Goal: Navigation & Orientation: Find specific page/section

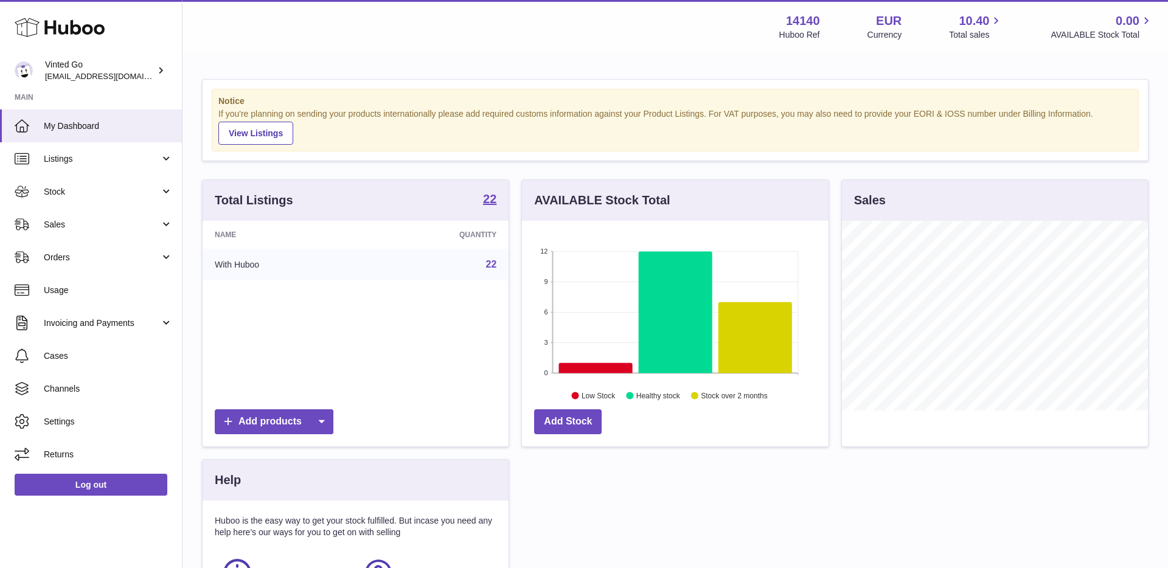
scroll to position [190, 306]
click at [122, 232] on link "Sales" at bounding box center [91, 224] width 182 height 33
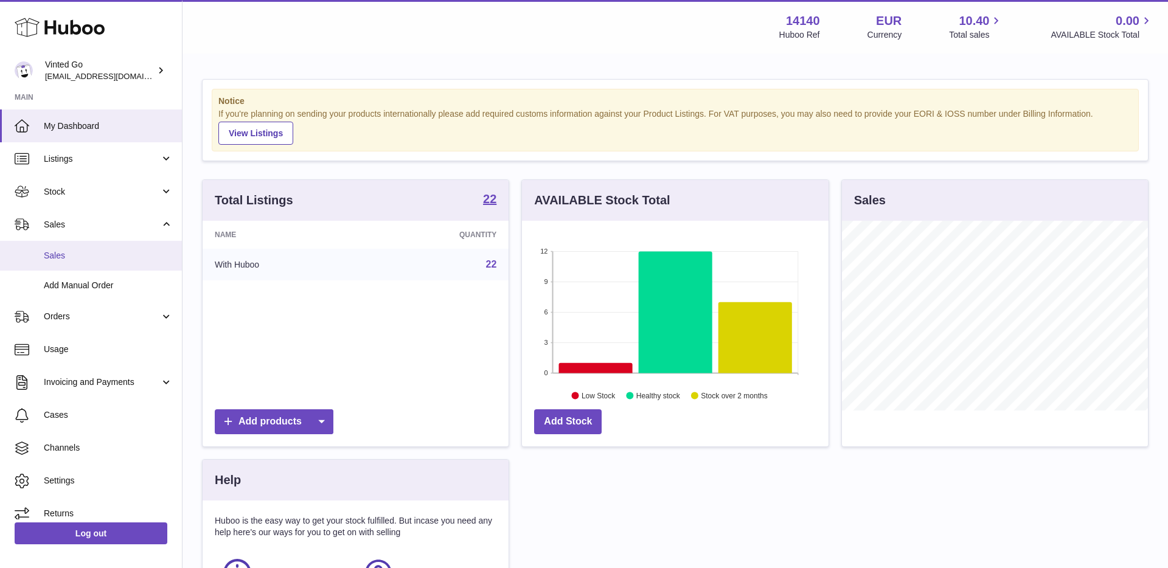
click at [112, 249] on link "Sales" at bounding box center [91, 256] width 182 height 30
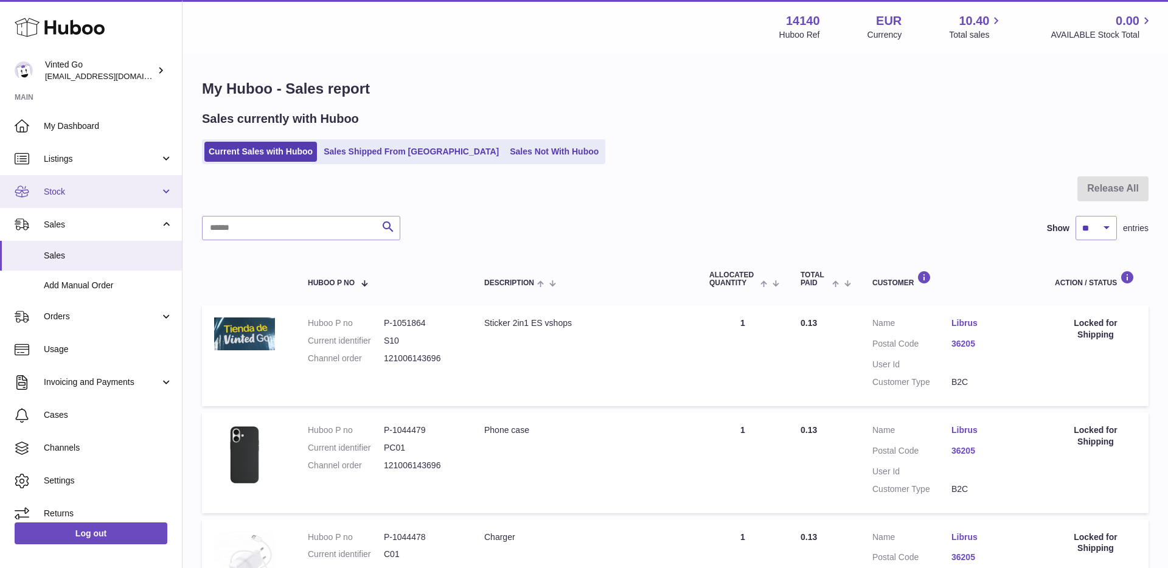
click at [87, 180] on link "Stock" at bounding box center [91, 191] width 182 height 33
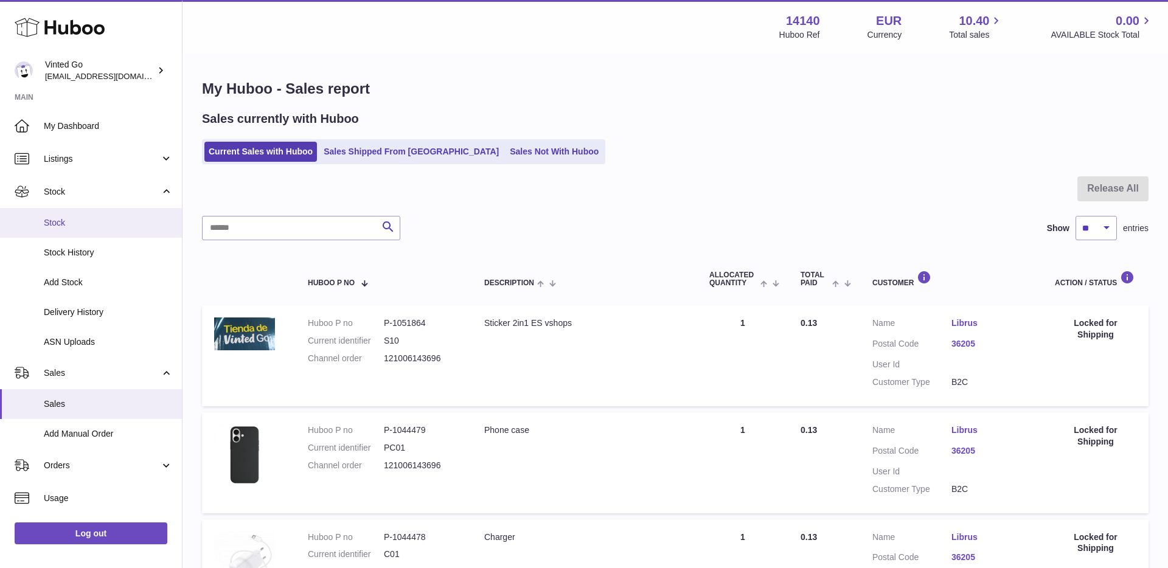
click at [90, 208] on link "Stock" at bounding box center [91, 223] width 182 height 30
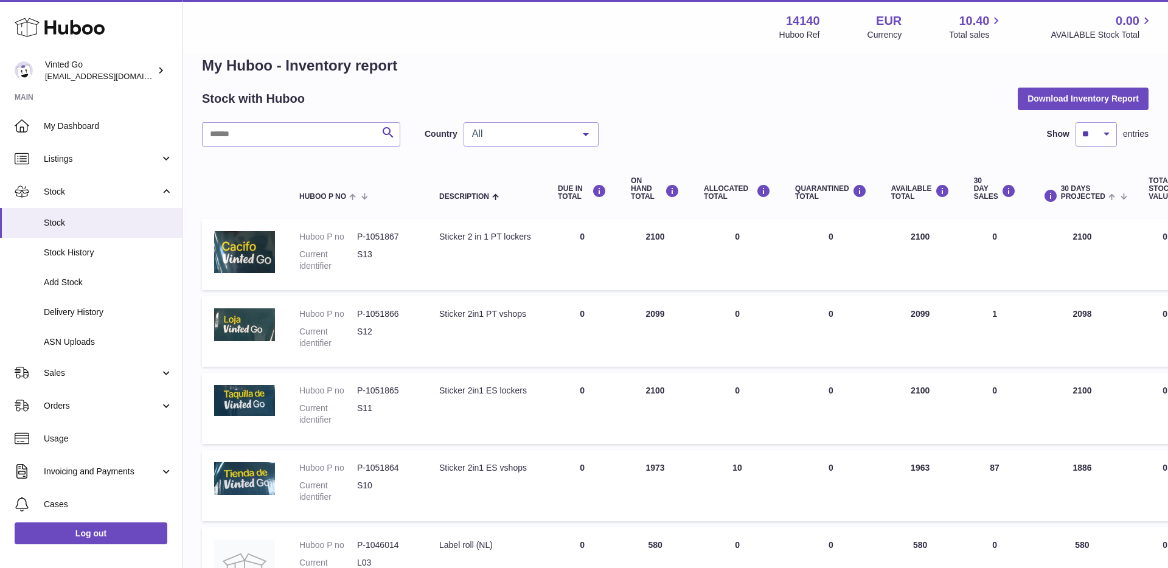
scroll to position [34, 0]
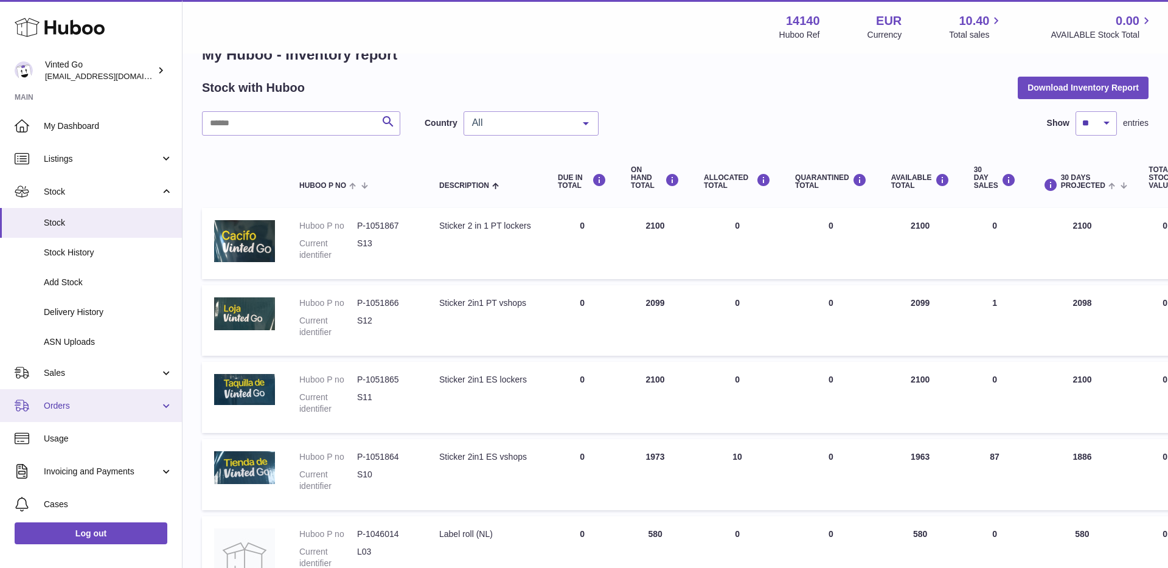
click at [111, 413] on link "Orders" at bounding box center [91, 405] width 182 height 33
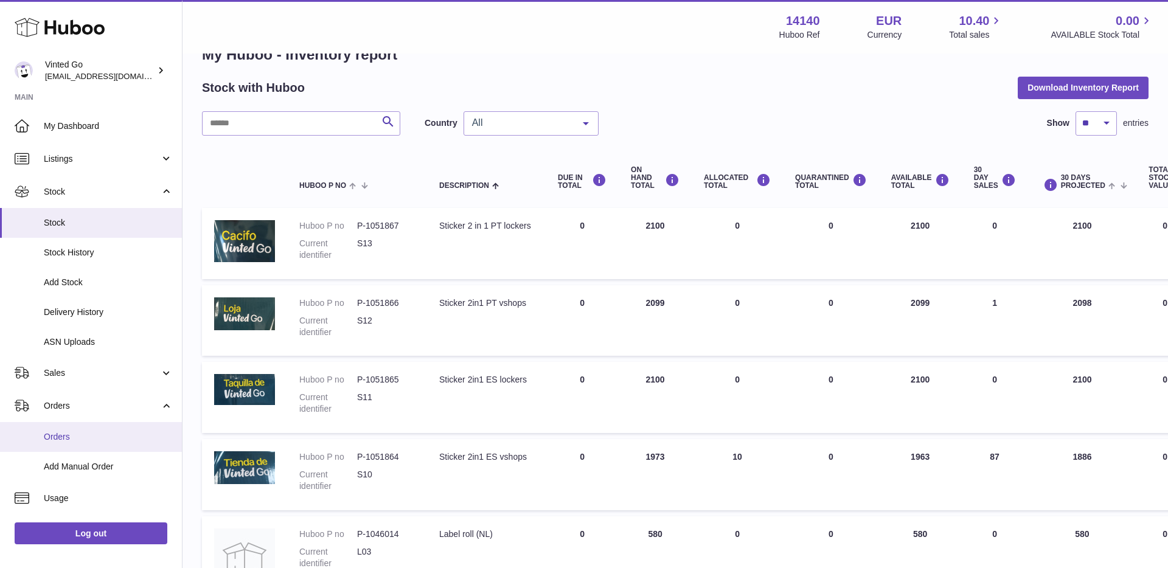
click at [103, 436] on span "Orders" at bounding box center [108, 437] width 129 height 12
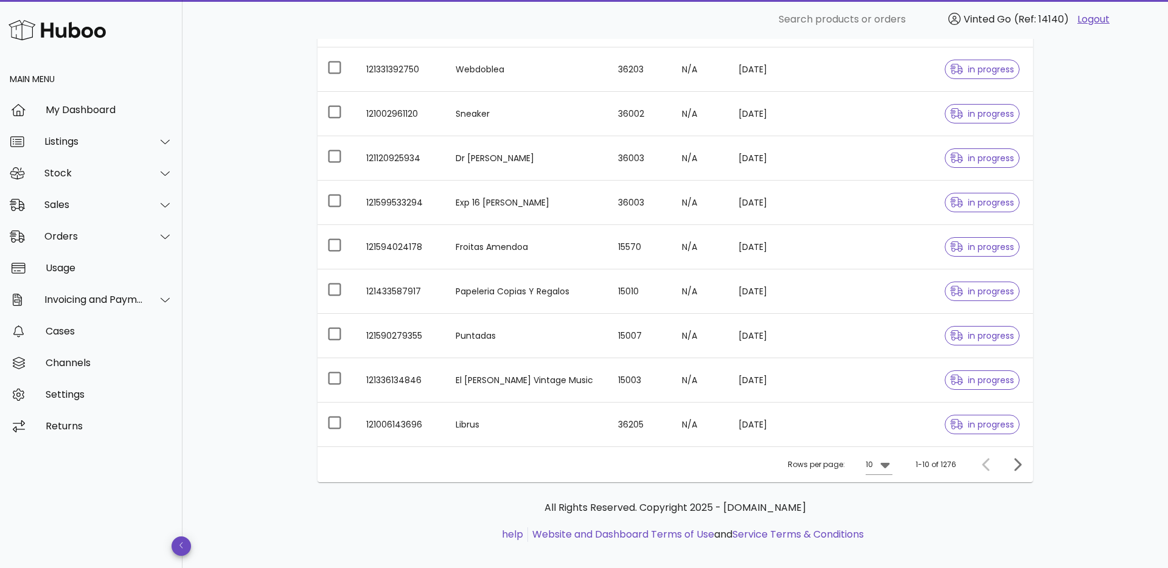
scroll to position [216, 0]
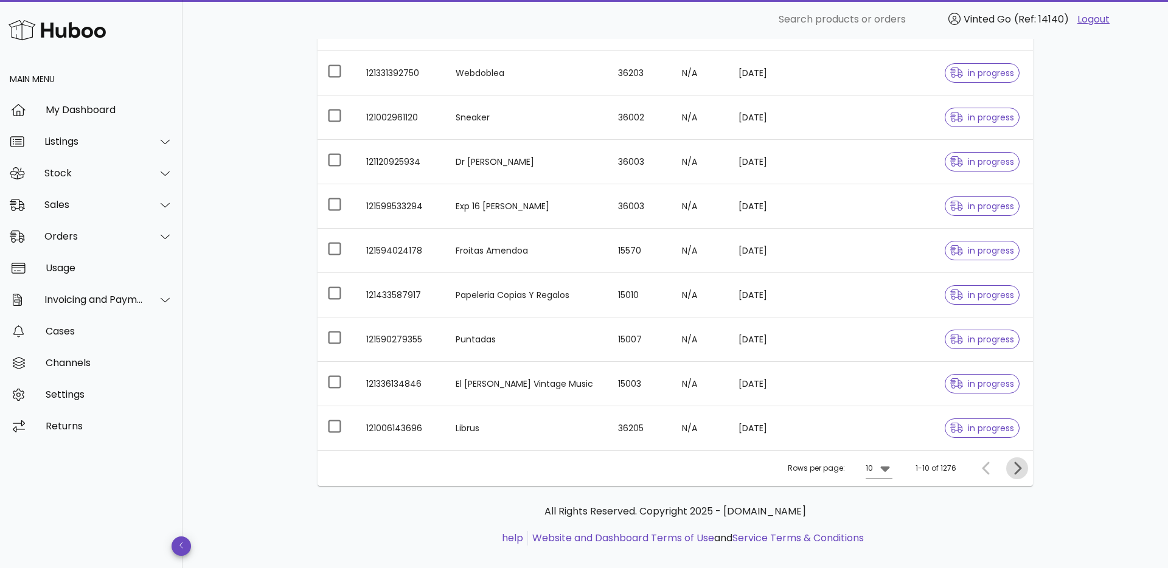
click at [1022, 461] on icon "Next page" at bounding box center [1017, 468] width 15 height 15
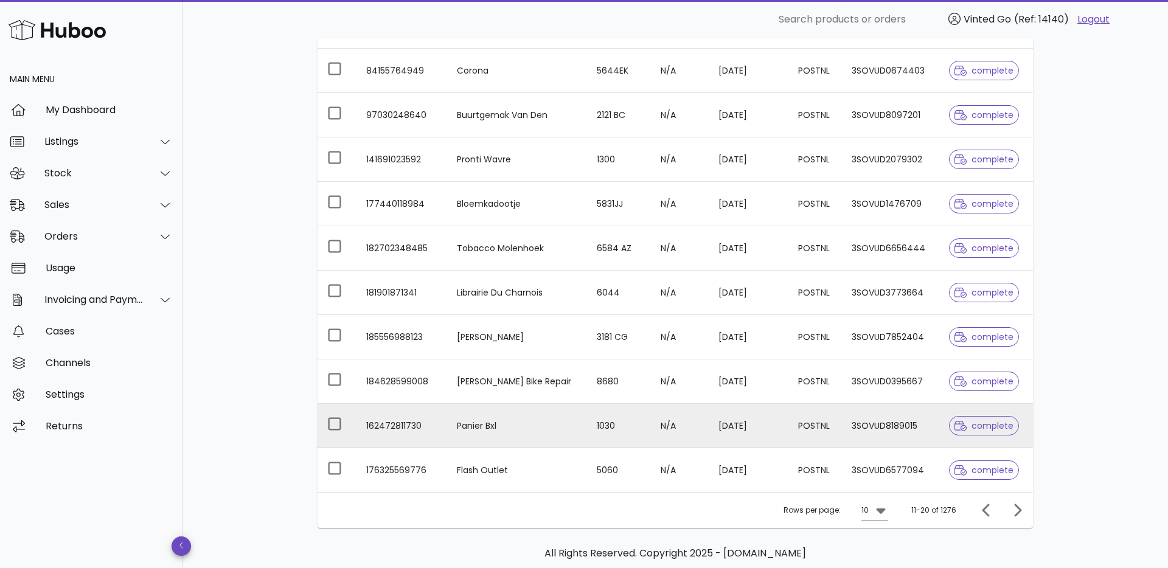
scroll to position [232, 0]
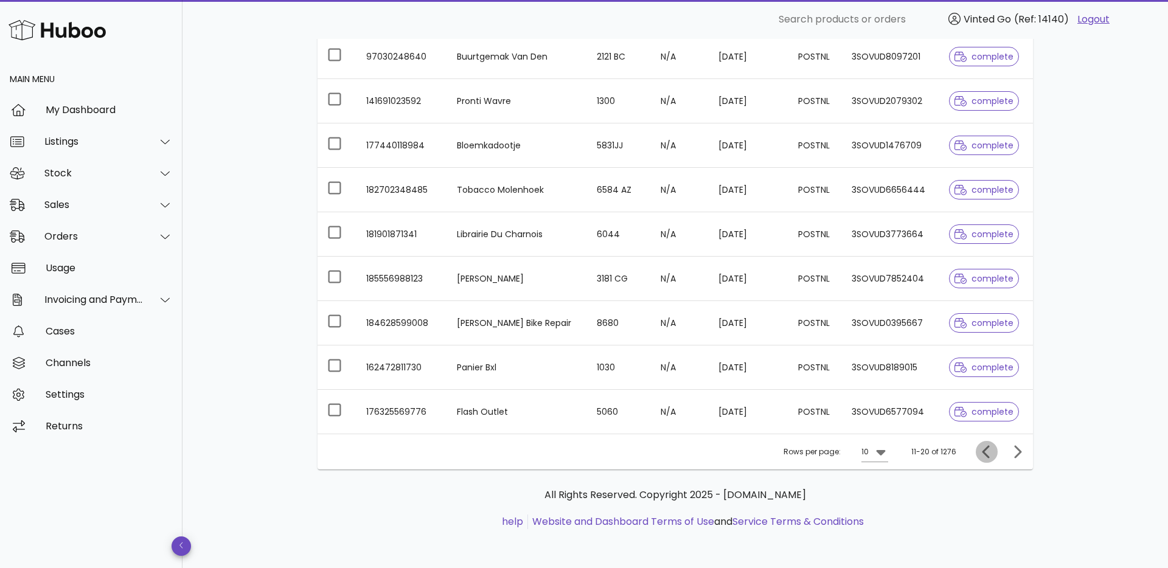
click at [992, 458] on icon "Previous page" at bounding box center [987, 452] width 15 height 15
